Goal: Use online tool/utility: Utilize a website feature to perform a specific function

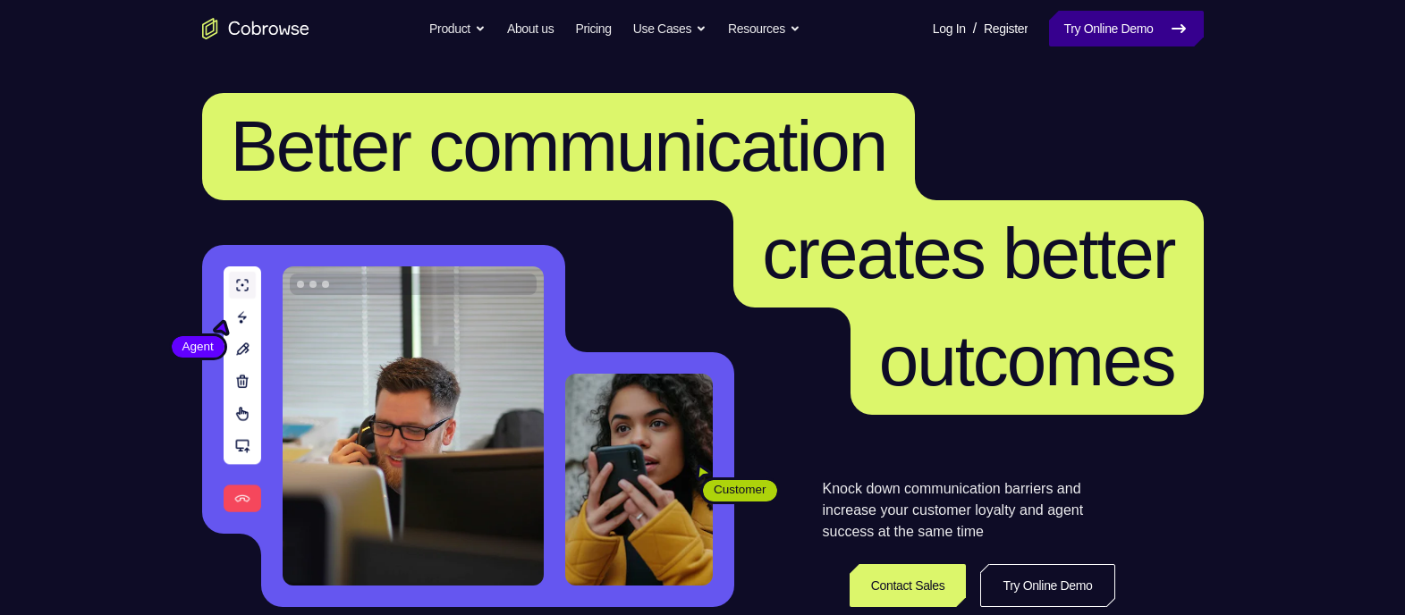
click at [1113, 30] on link "Try Online Demo" at bounding box center [1126, 29] width 154 height 36
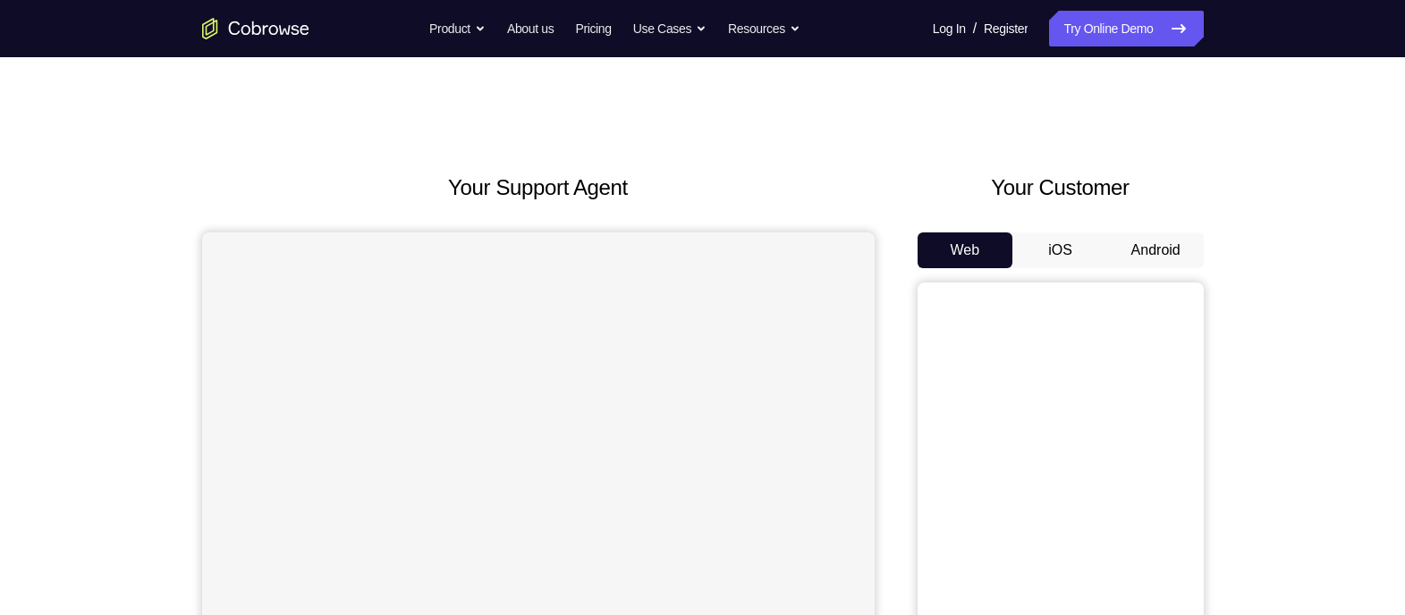
click at [1168, 238] on button "Android" at bounding box center [1156, 251] width 96 height 36
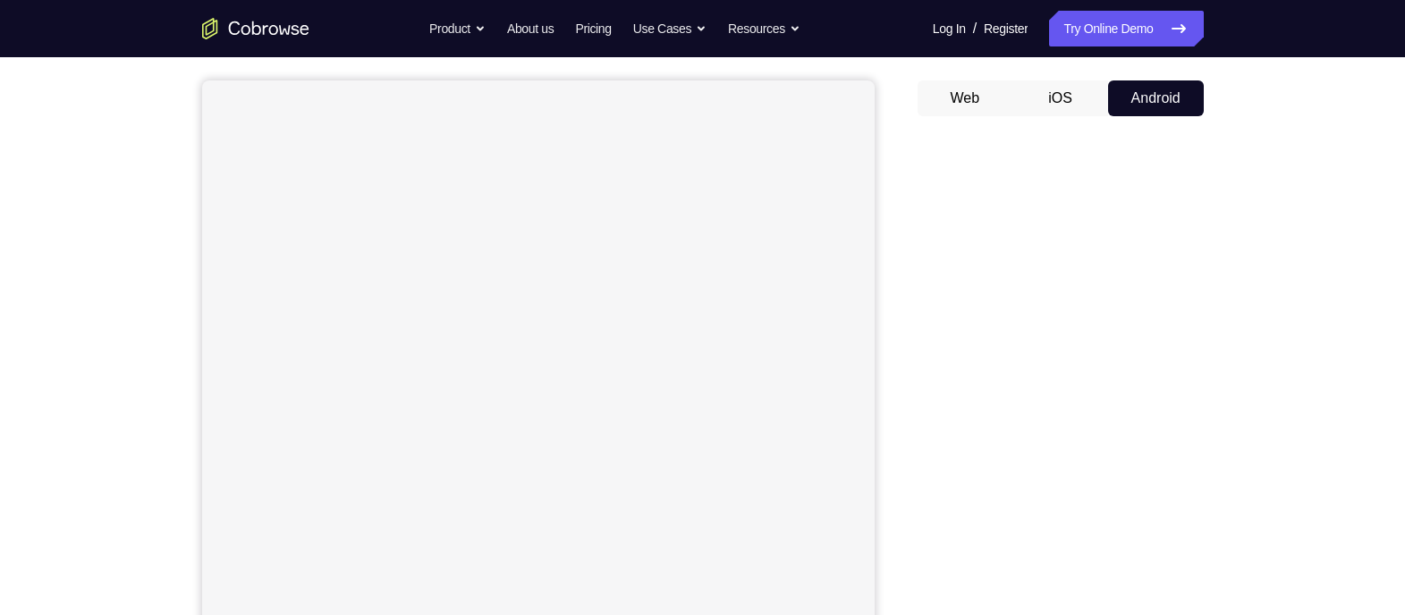
scroll to position [208, 0]
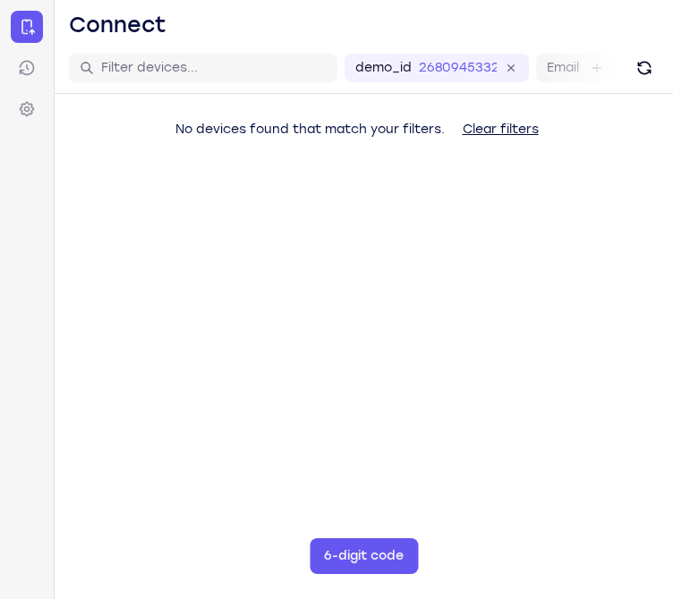
drag, startPoint x: 669, startPoint y: 55, endPoint x: 672, endPoint y: 200, distance: 145.8
click at [672, 200] on div "No devices found that match your filters. Clear filters" at bounding box center [364, 164] width 618 height 140
